Goal: Task Accomplishment & Management: Use online tool/utility

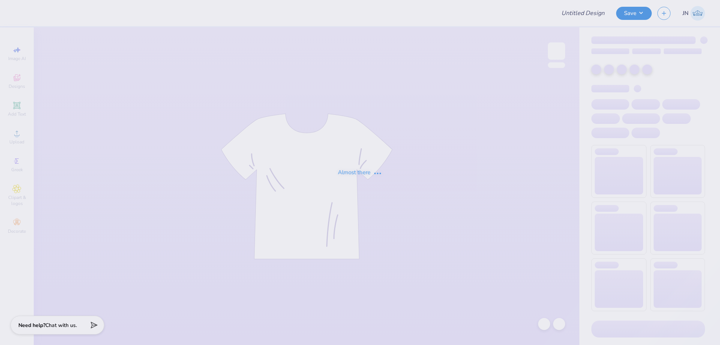
type input "FPS239383"
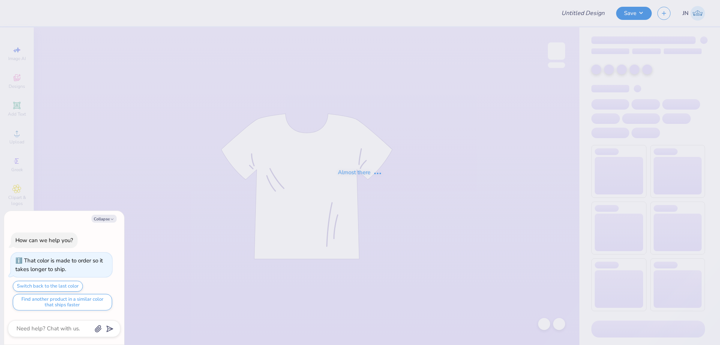
type input "FPS239384"
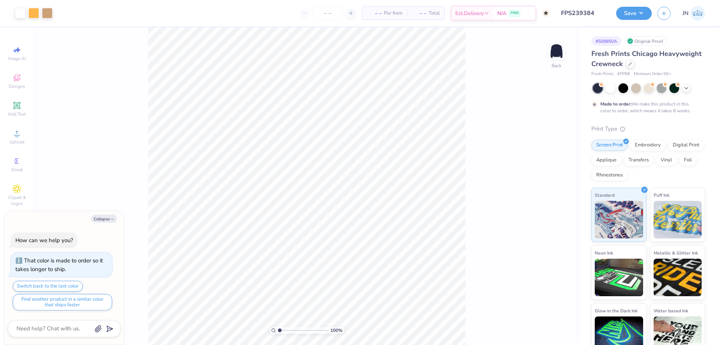
type textarea "x"
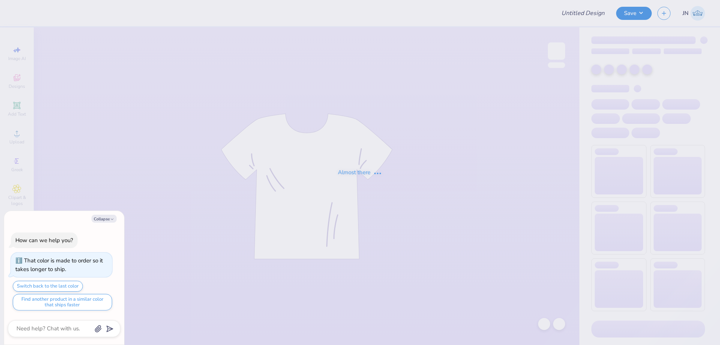
type textarea "x"
type input "FPS239385"
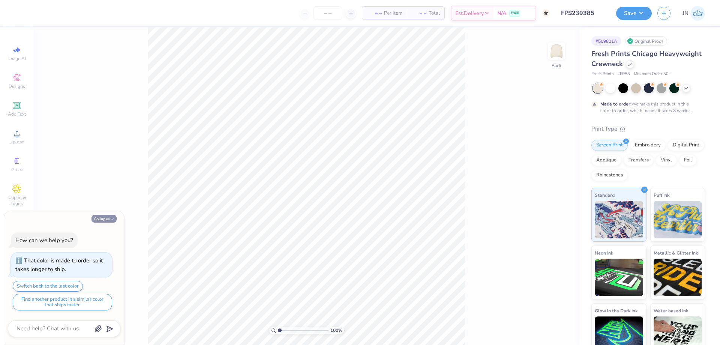
click at [113, 219] on polyline "button" at bounding box center [112, 218] width 2 height 1
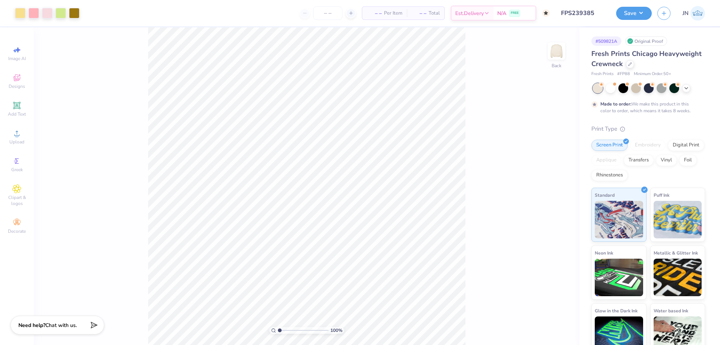
type textarea "x"
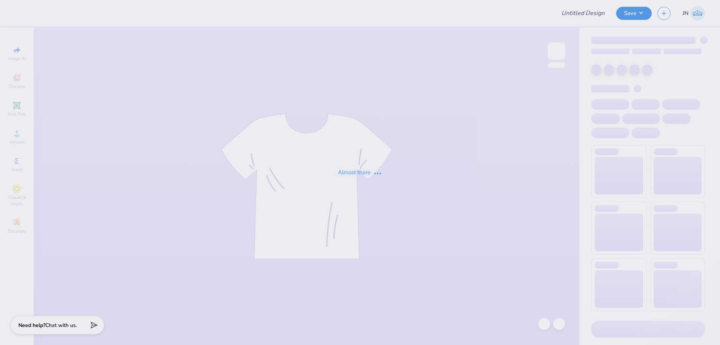
type input "FPS239386"
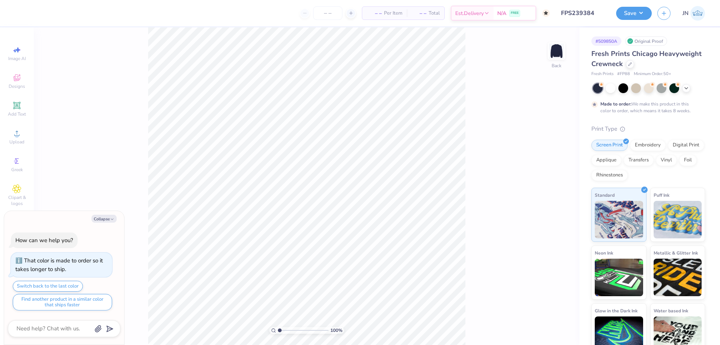
type textarea "x"
click at [296, 329] on input "range" at bounding box center [303, 330] width 51 height 7
drag, startPoint x: 288, startPoint y: 329, endPoint x: 278, endPoint y: 329, distance: 9.4
type input "1"
click at [278, 329] on input "range" at bounding box center [303, 330] width 51 height 7
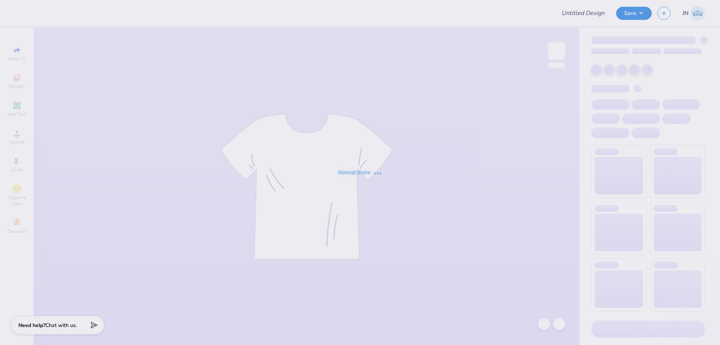
type input "FPS239387"
type input "FPS239388"
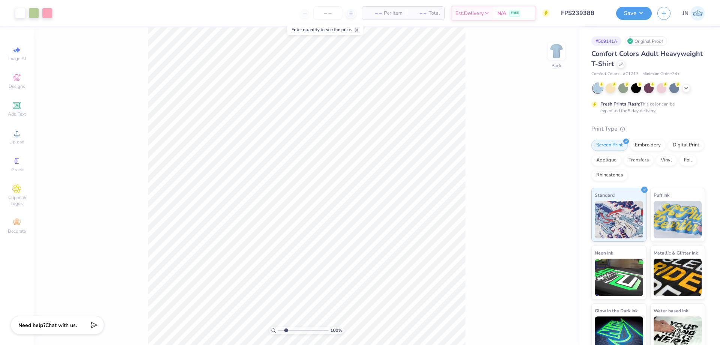
type input "2.23"
click at [286, 329] on input "range" at bounding box center [303, 330] width 51 height 7
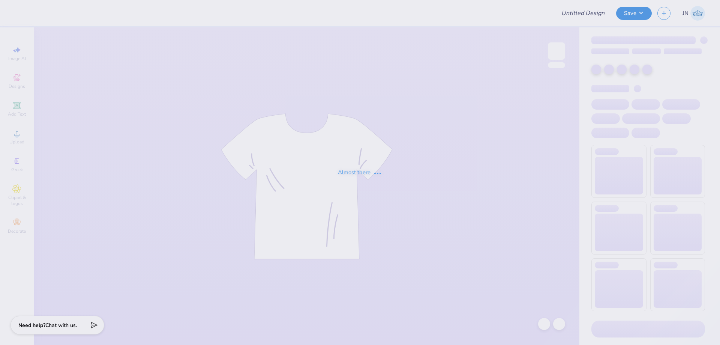
type input "FPS239389"
type input "FPS239392"
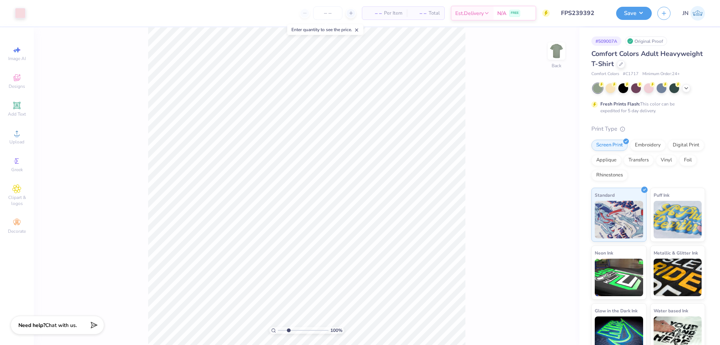
click at [289, 332] on input "range" at bounding box center [303, 330] width 51 height 7
drag, startPoint x: 289, startPoint y: 332, endPoint x: 279, endPoint y: 329, distance: 9.8
type input "1"
click at [279, 329] on input "range" at bounding box center [303, 330] width 51 height 7
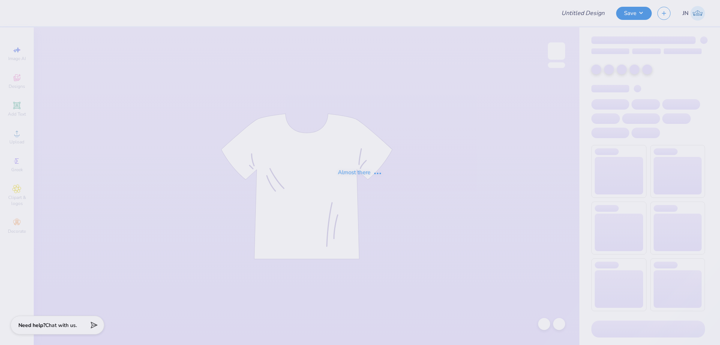
type input "FPS239409"
